Goal: Information Seeking & Learning: Learn about a topic

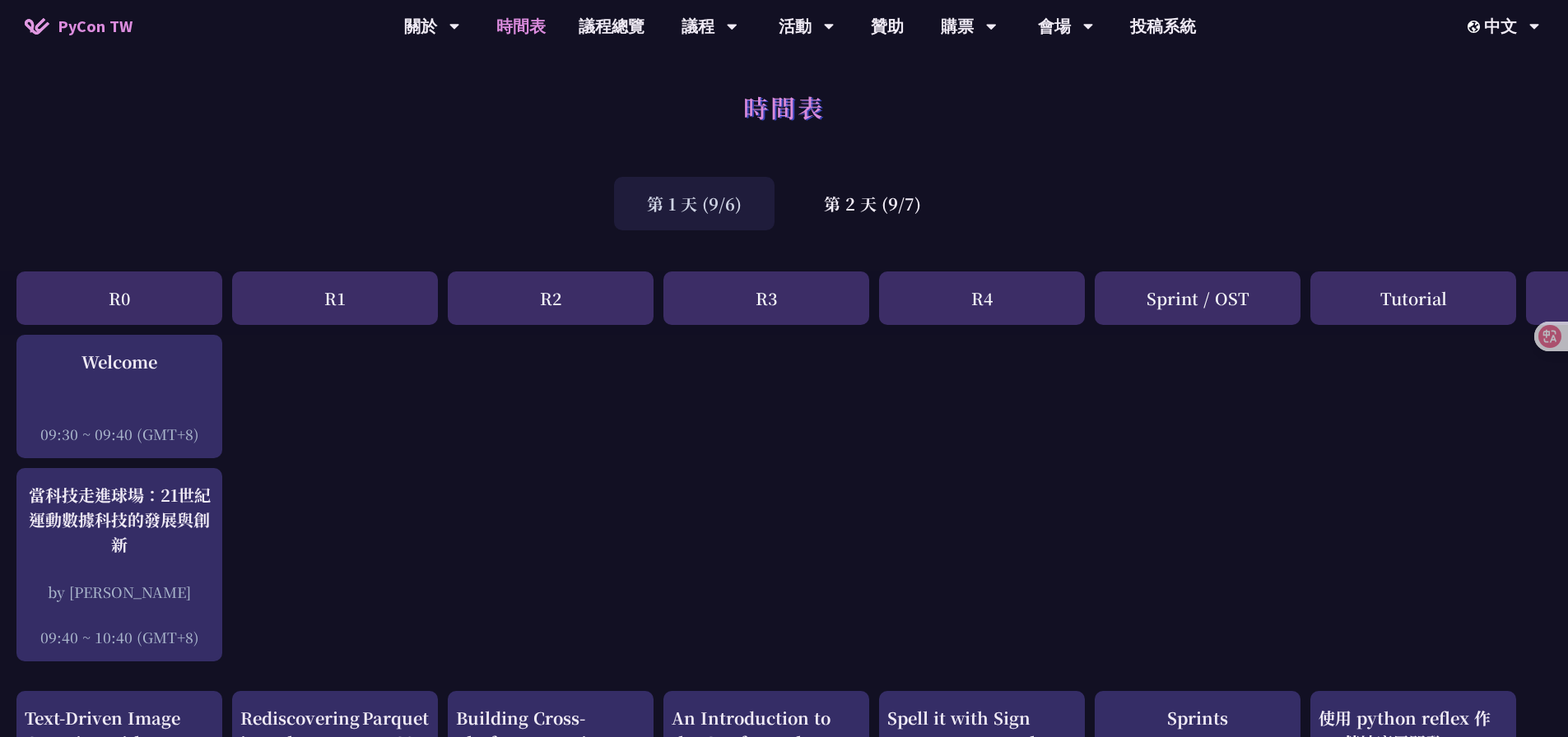
click at [509, 203] on div "第 1 天 (9/6) 第 2 天 (9/7)" at bounding box center [784, 203] width 1568 height 70
click at [834, 214] on div "第 2 天 (9/7)" at bounding box center [872, 203] width 163 height 53
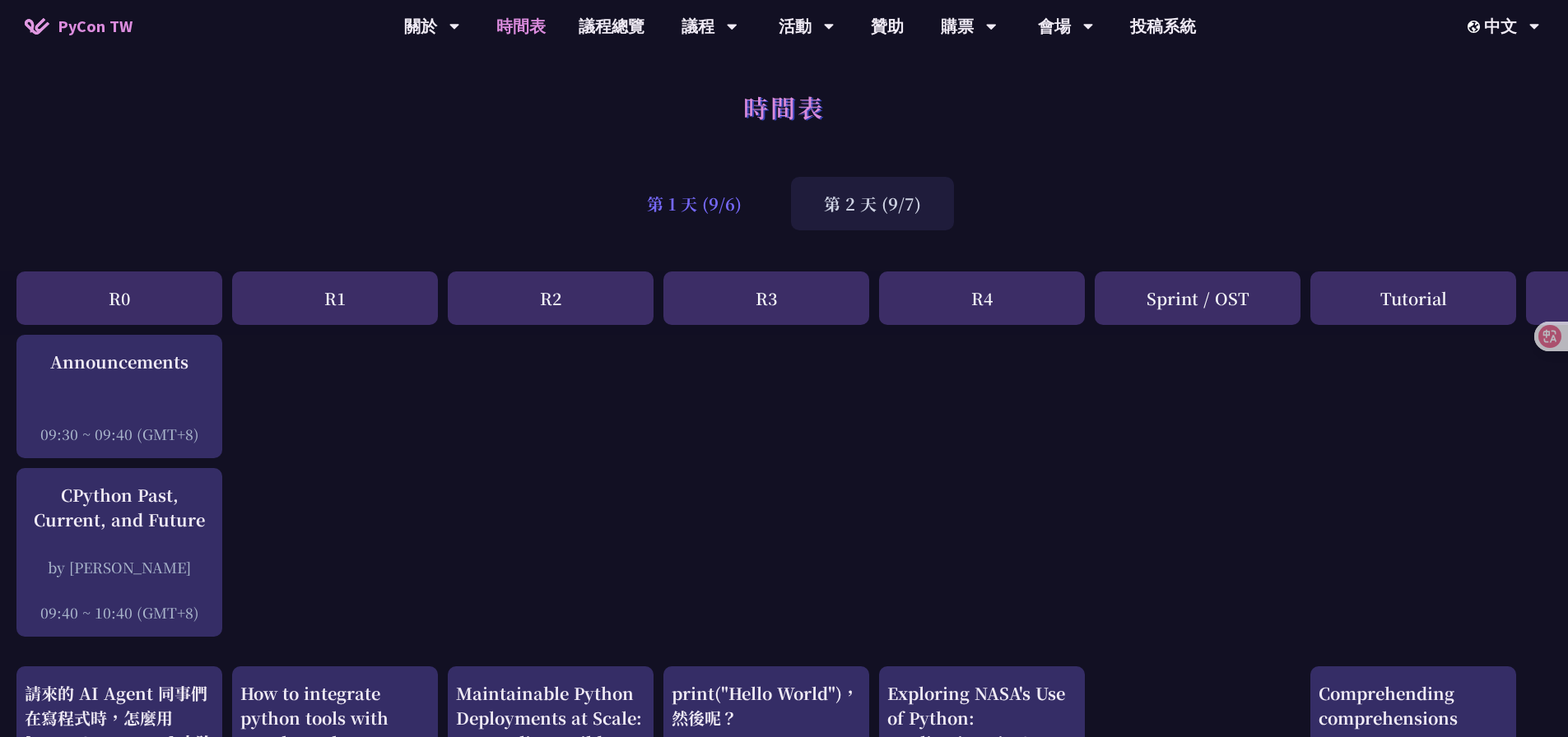
click at [756, 208] on div "第 1 天 (9/6)" at bounding box center [693, 203] width 160 height 53
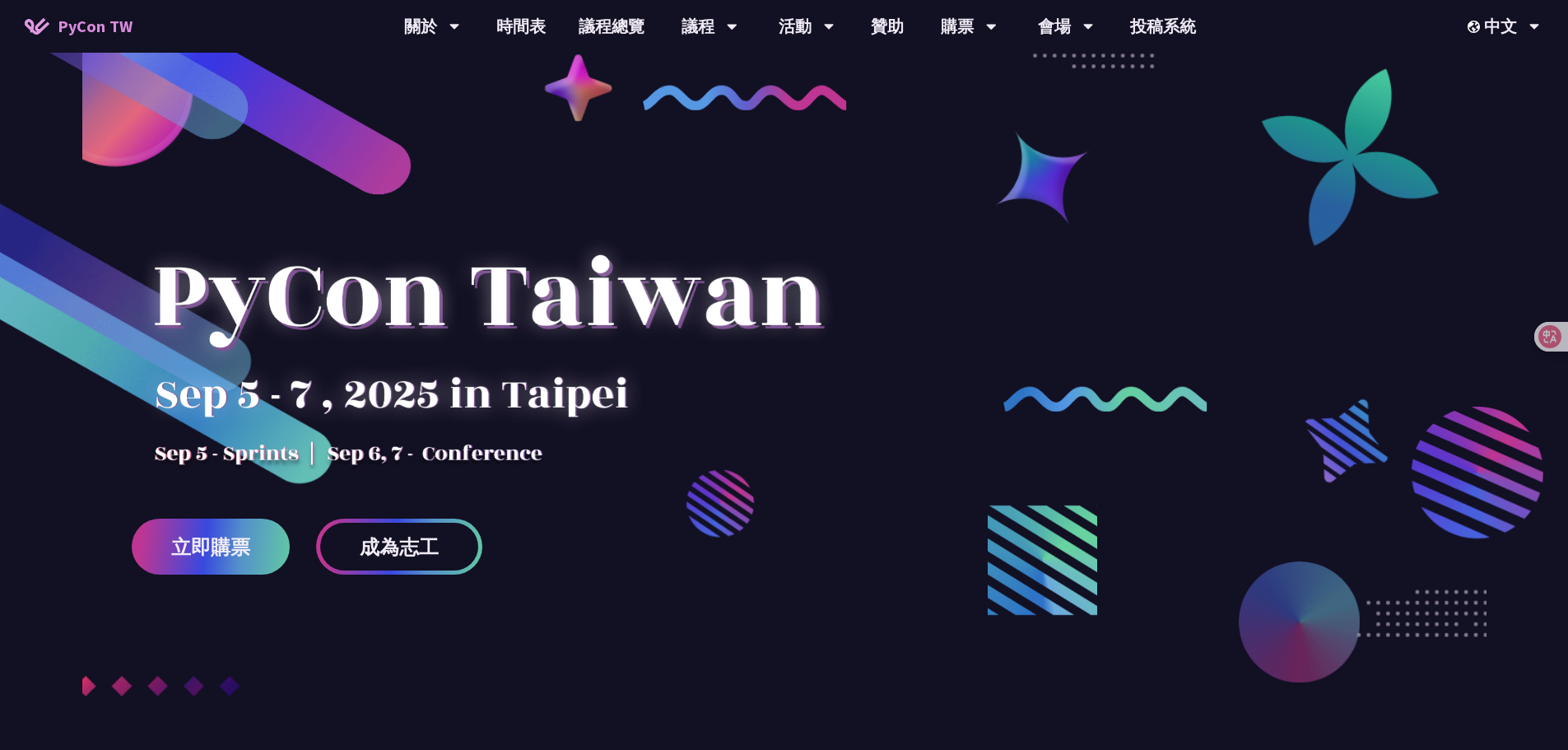
click at [875, 200] on div at bounding box center [784, 449] width 1568 height 700
click at [547, 31] on link "時間表" at bounding box center [520, 26] width 82 height 53
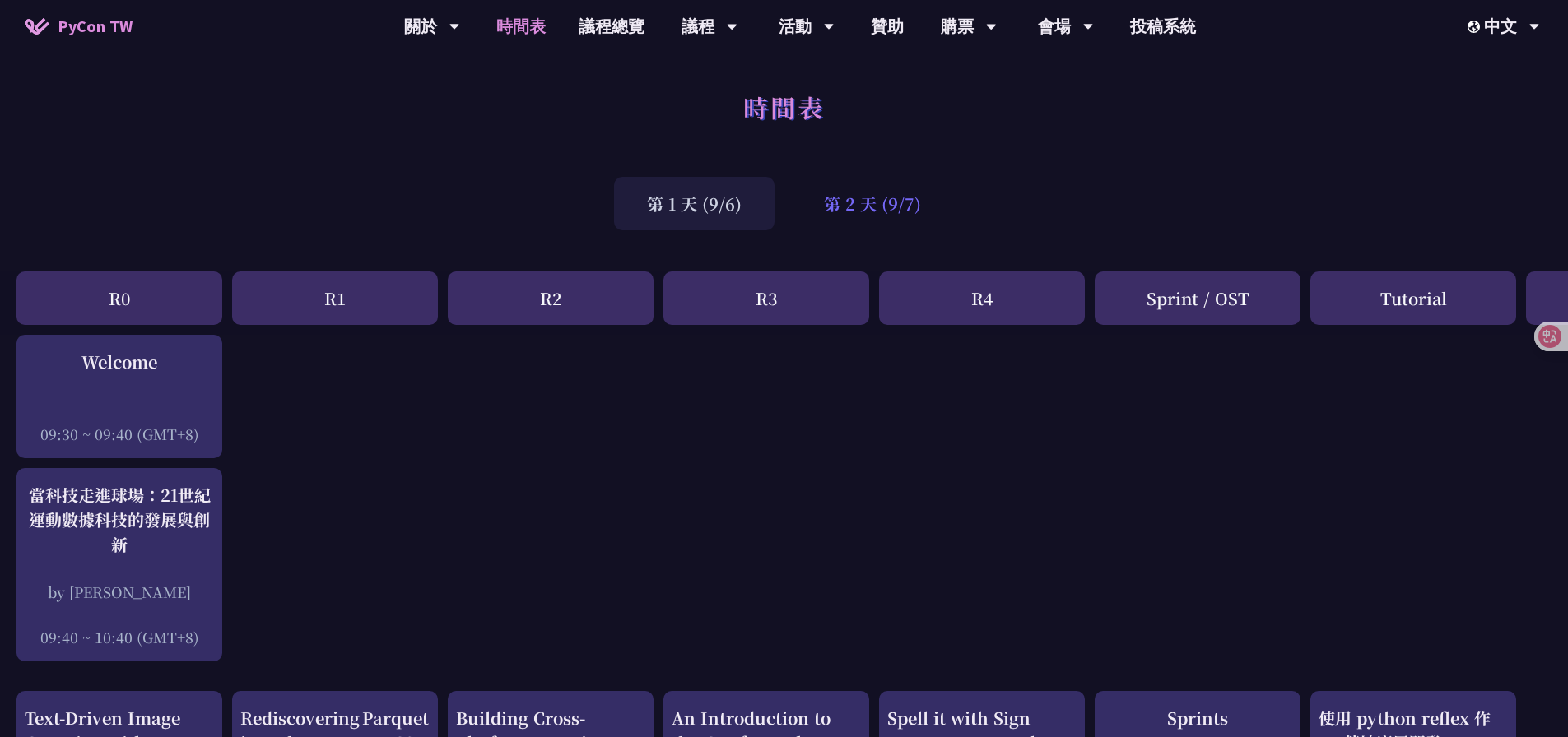
click at [862, 208] on div "第 2 天 (9/7)" at bounding box center [872, 203] width 163 height 53
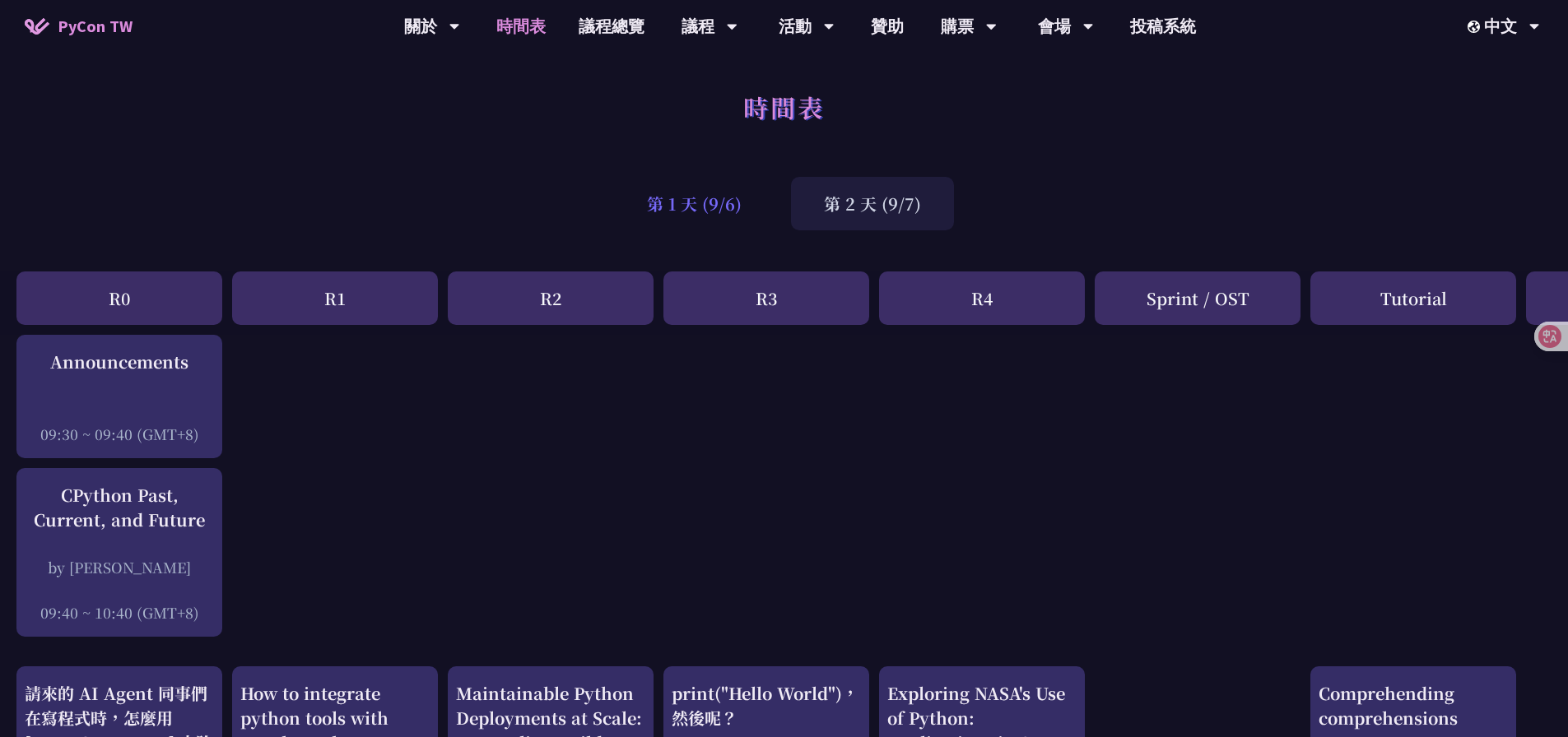
click at [709, 207] on div "第 1 天 (9/6)" at bounding box center [693, 203] width 160 height 53
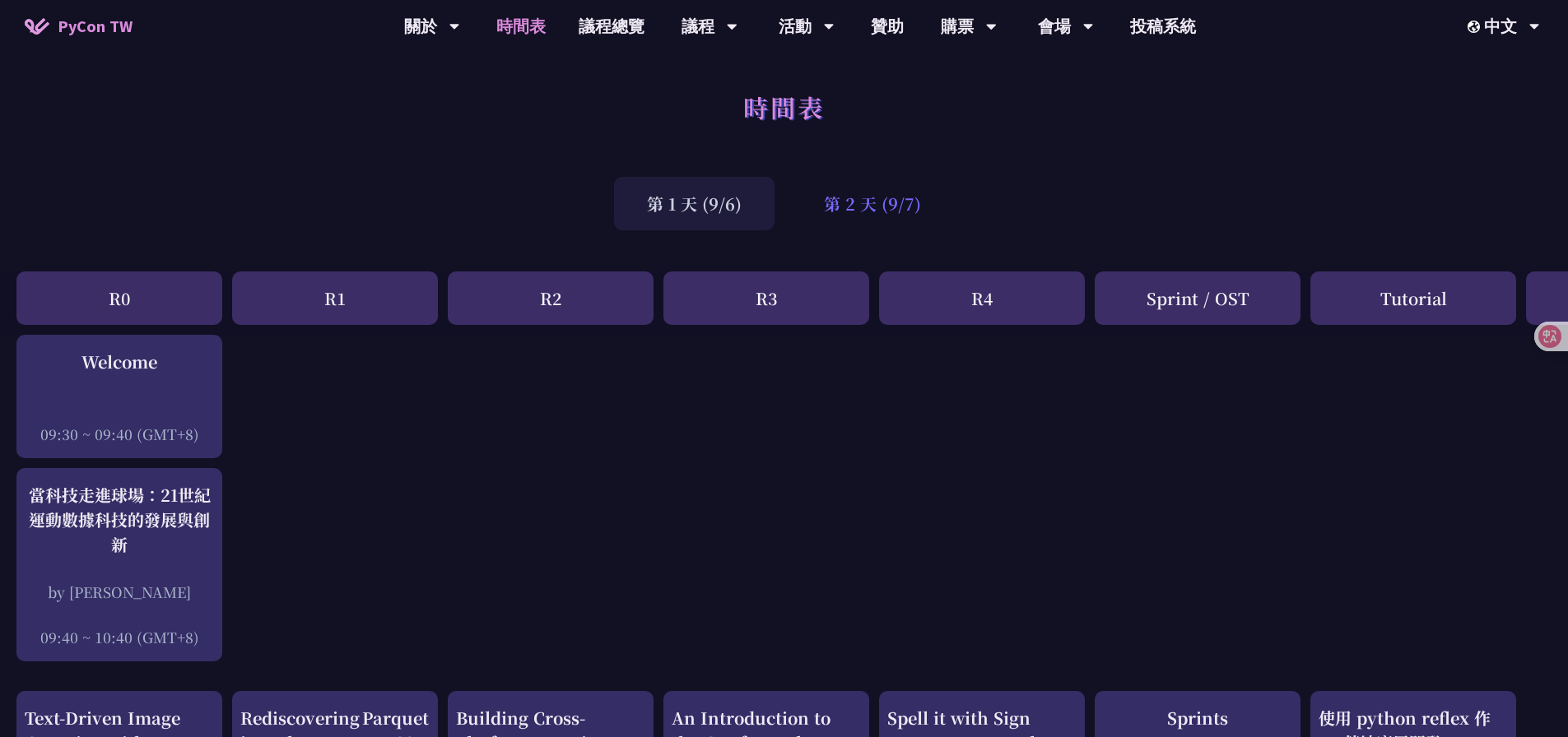
click at [840, 209] on div "第 2 天 (9/7)" at bounding box center [872, 203] width 163 height 53
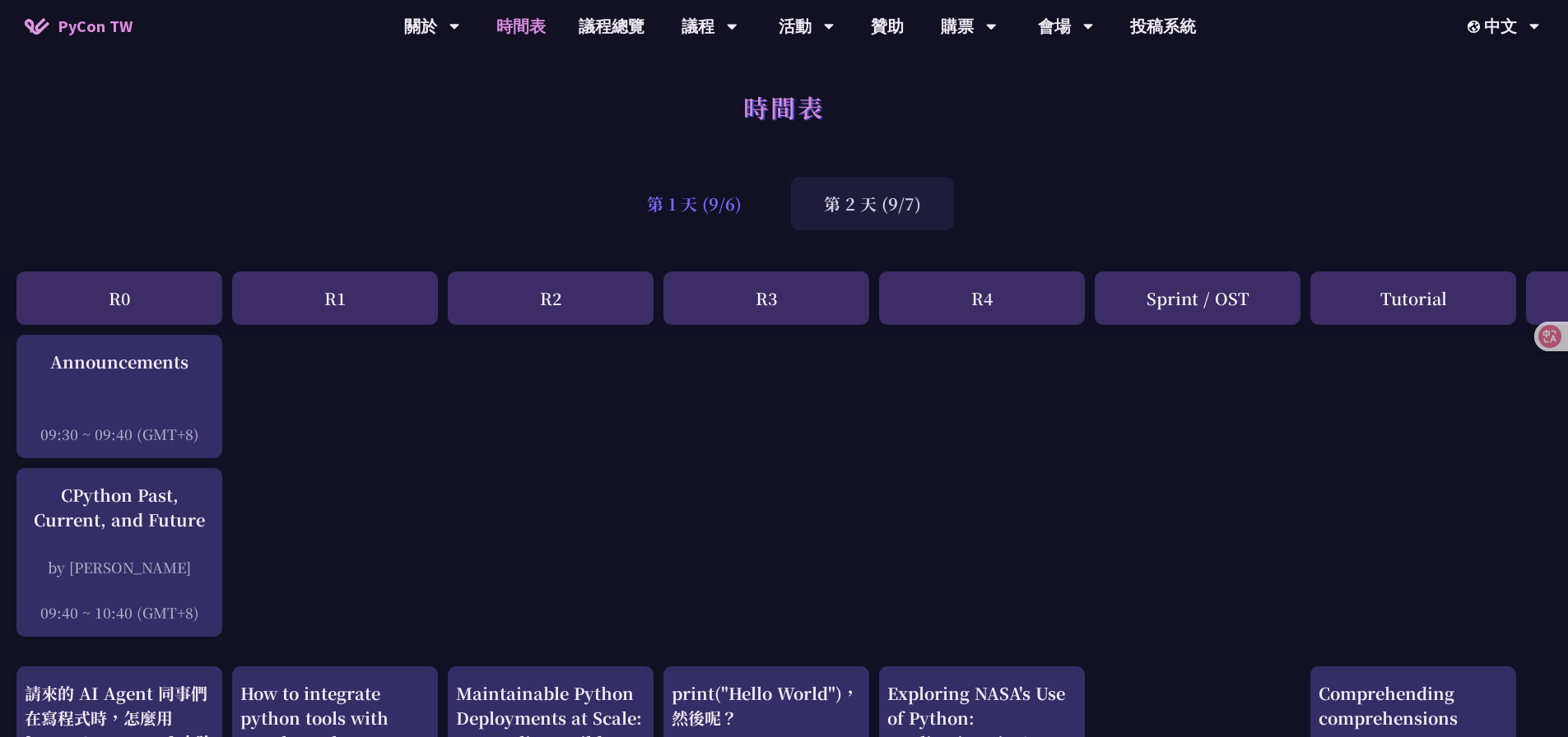
click at [702, 202] on div "第 1 天 (9/6)" at bounding box center [693, 203] width 160 height 53
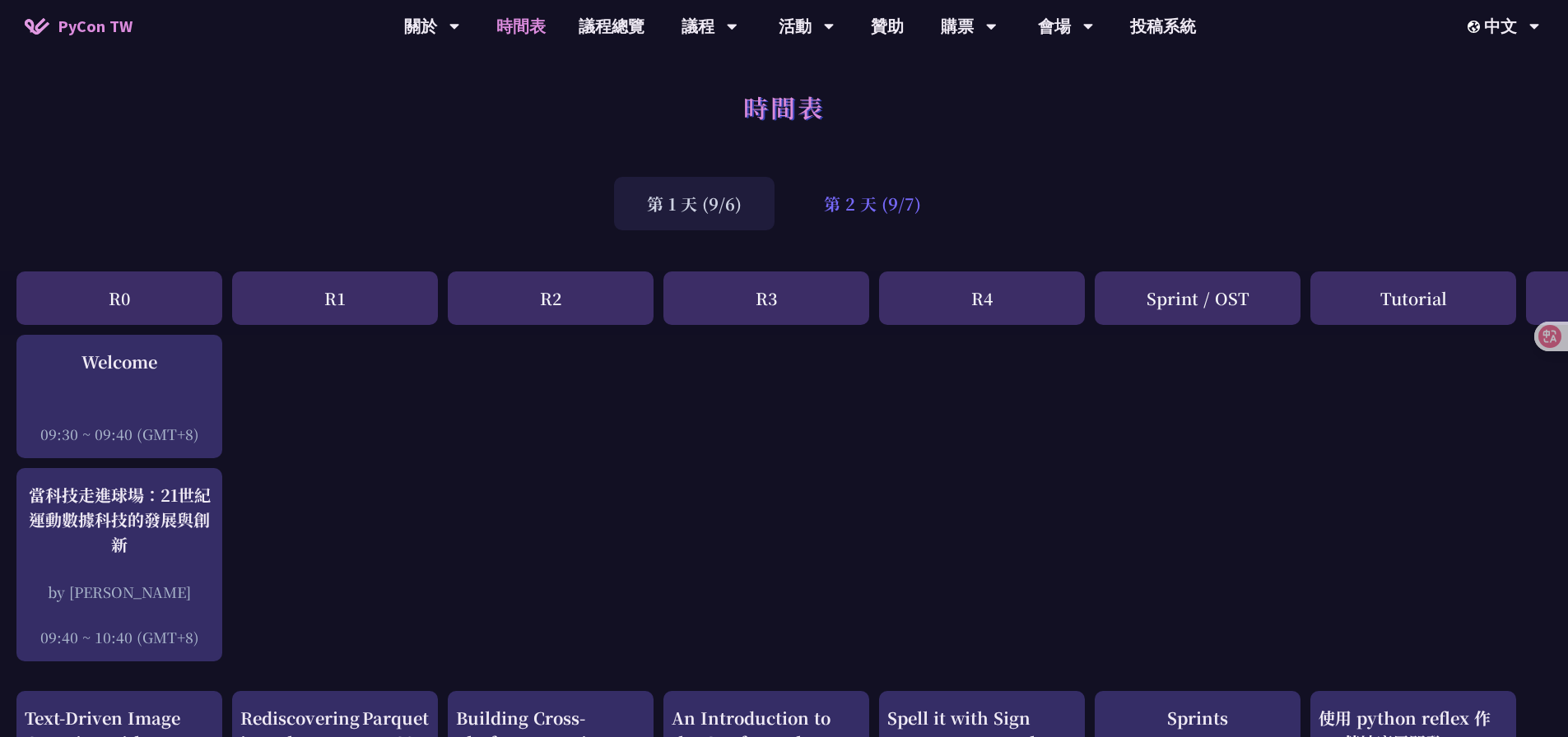
click at [851, 205] on div "第 2 天 (9/7)" at bounding box center [872, 203] width 163 height 53
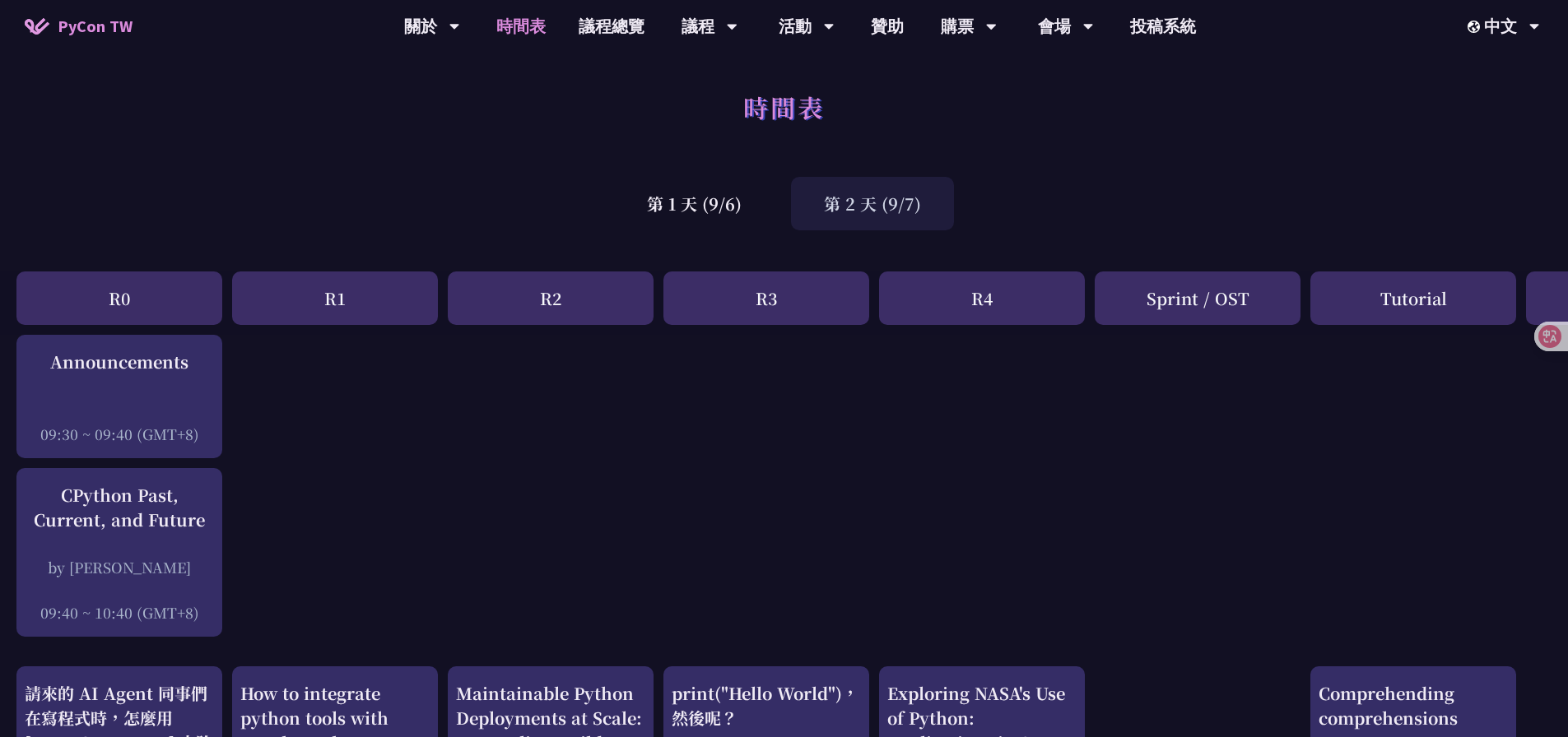
click at [837, 205] on div "第 2 天 (9/7)" at bounding box center [872, 203] width 163 height 53
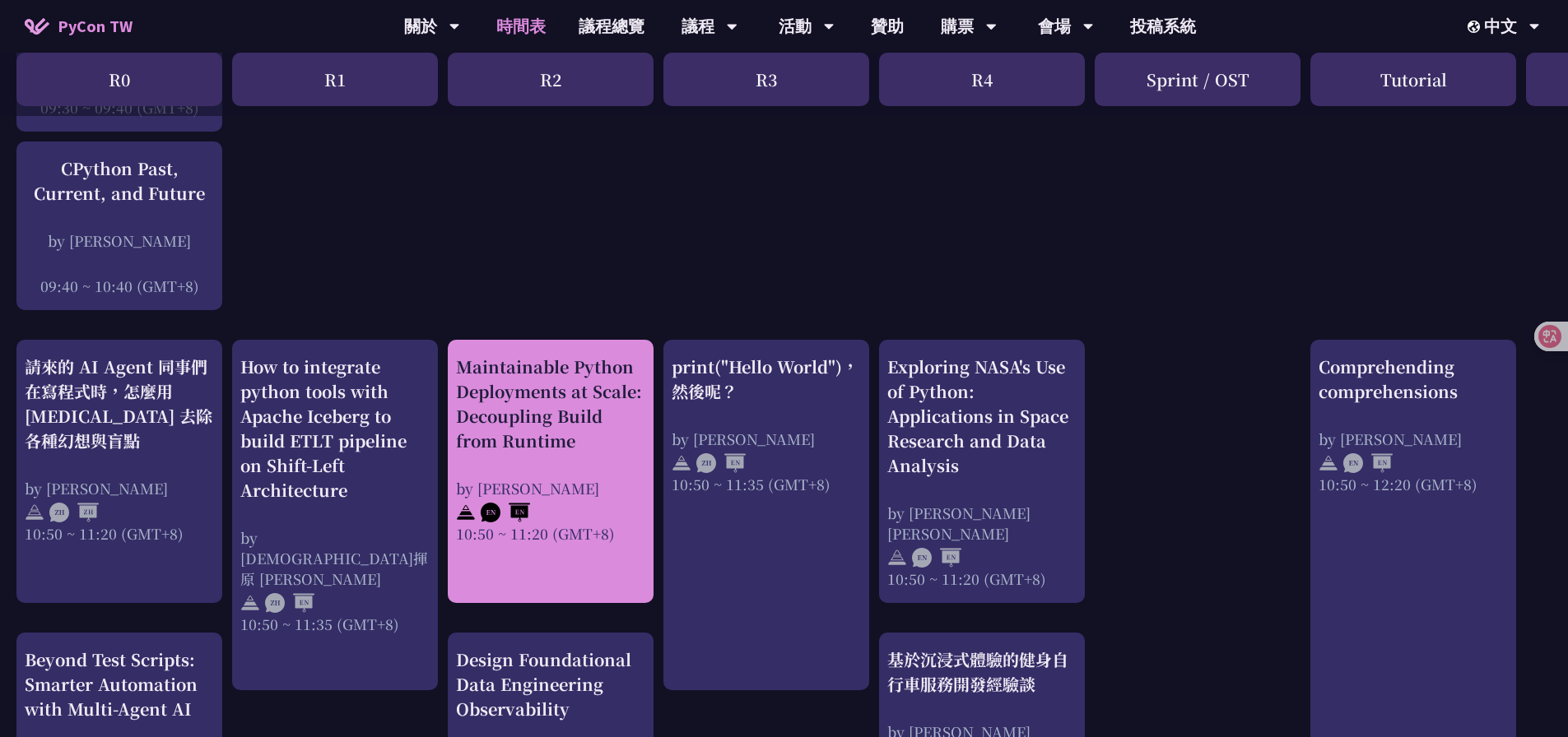
scroll to position [329, 0]
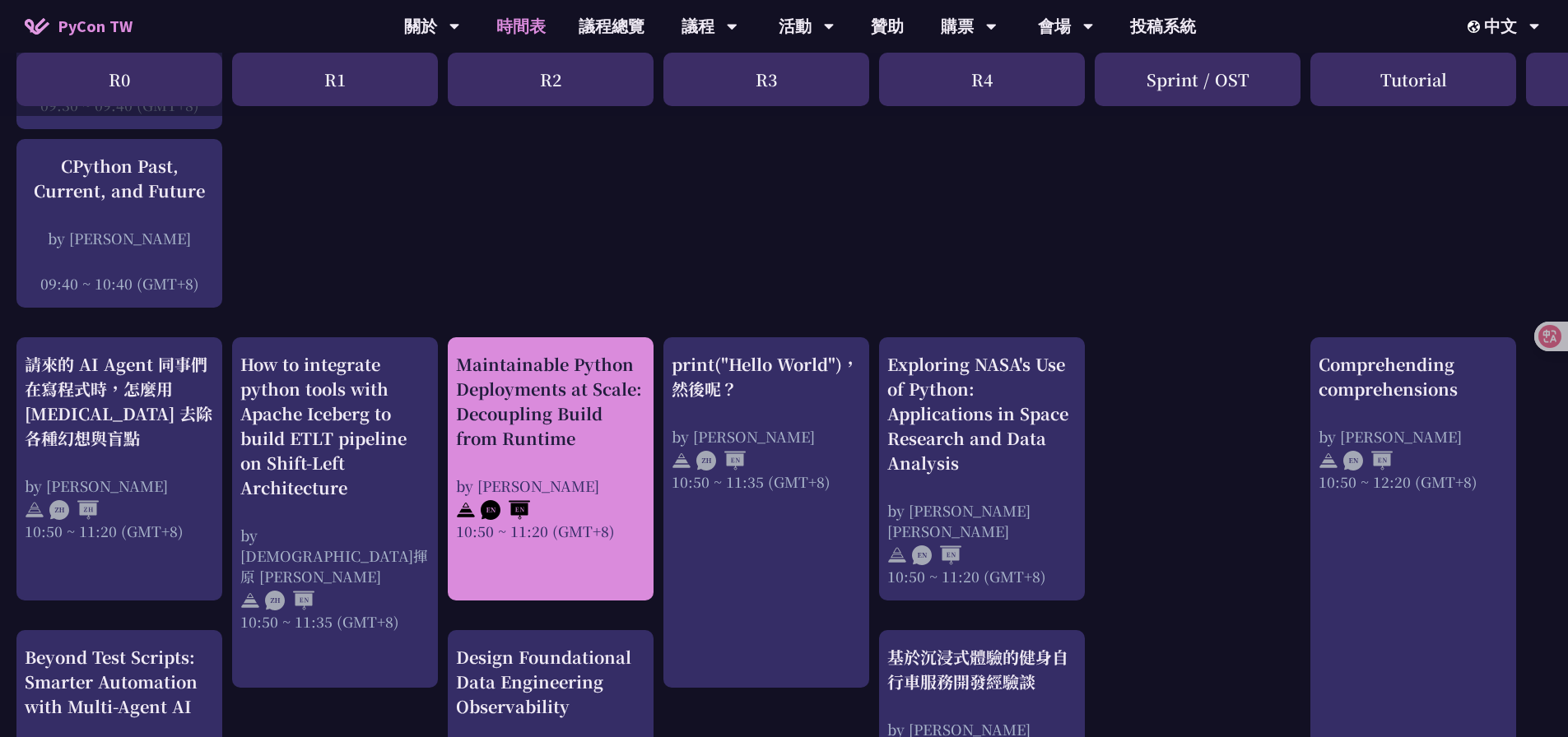
click at [603, 396] on div "Maintainable Python Deployments at Scale: Decoupling Build from Runtime" at bounding box center [550, 402] width 189 height 99
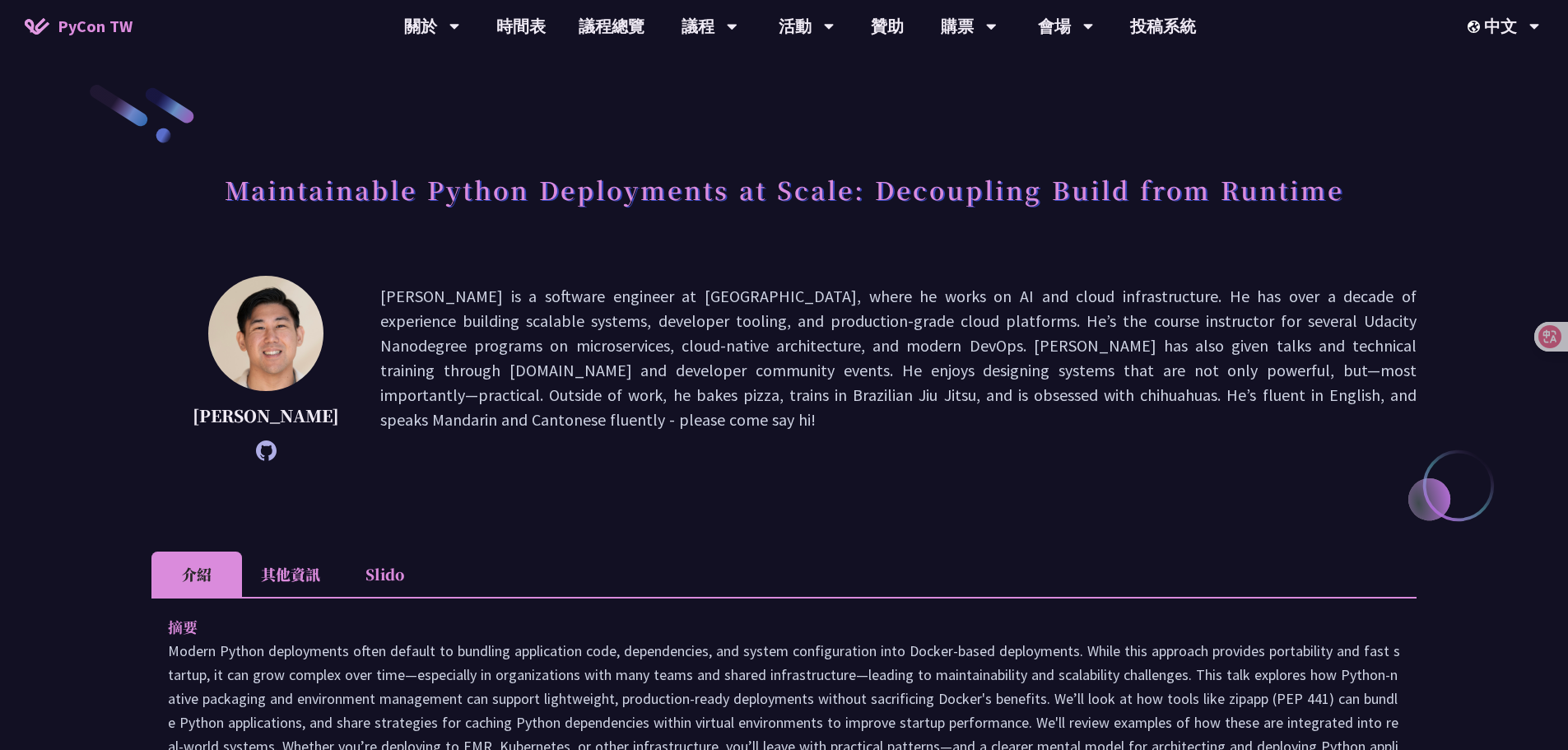
drag, startPoint x: 978, startPoint y: 266, endPoint x: 968, endPoint y: 268, distance: 10.2
drag, startPoint x: 803, startPoint y: 289, endPoint x: 791, endPoint y: 287, distance: 12.2
